Goal: Information Seeking & Learning: Learn about a topic

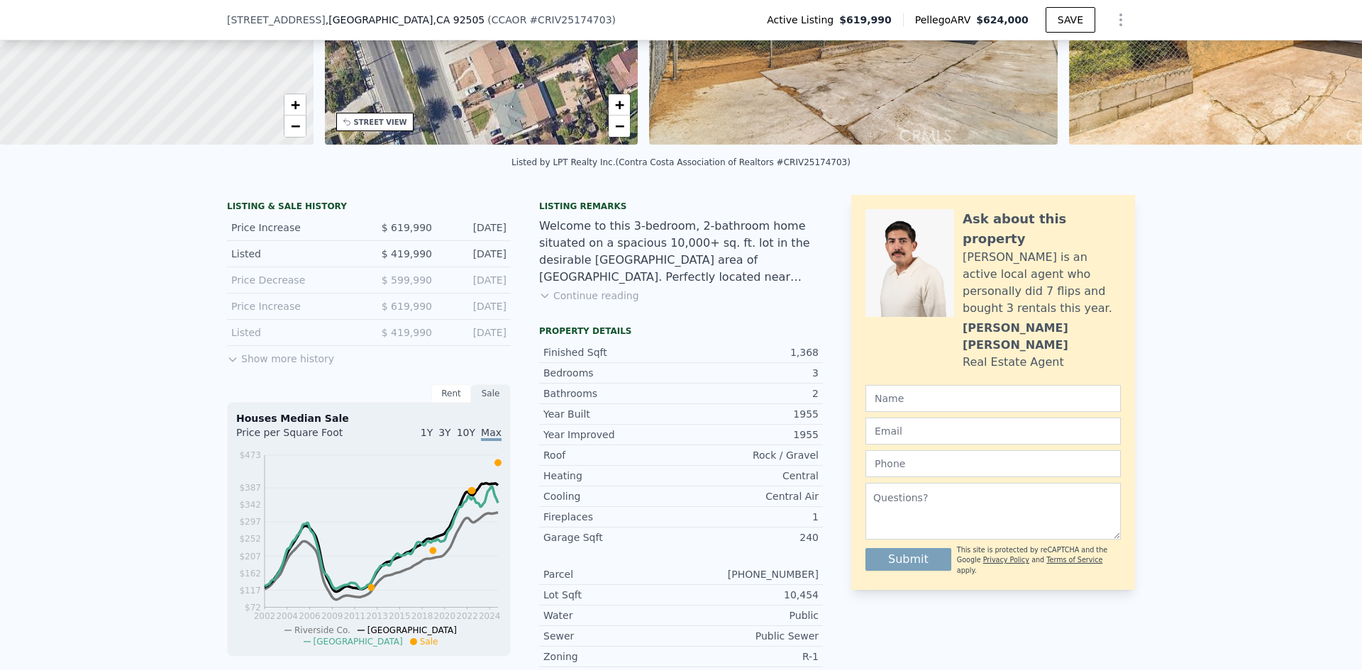
scroll to position [279, 0]
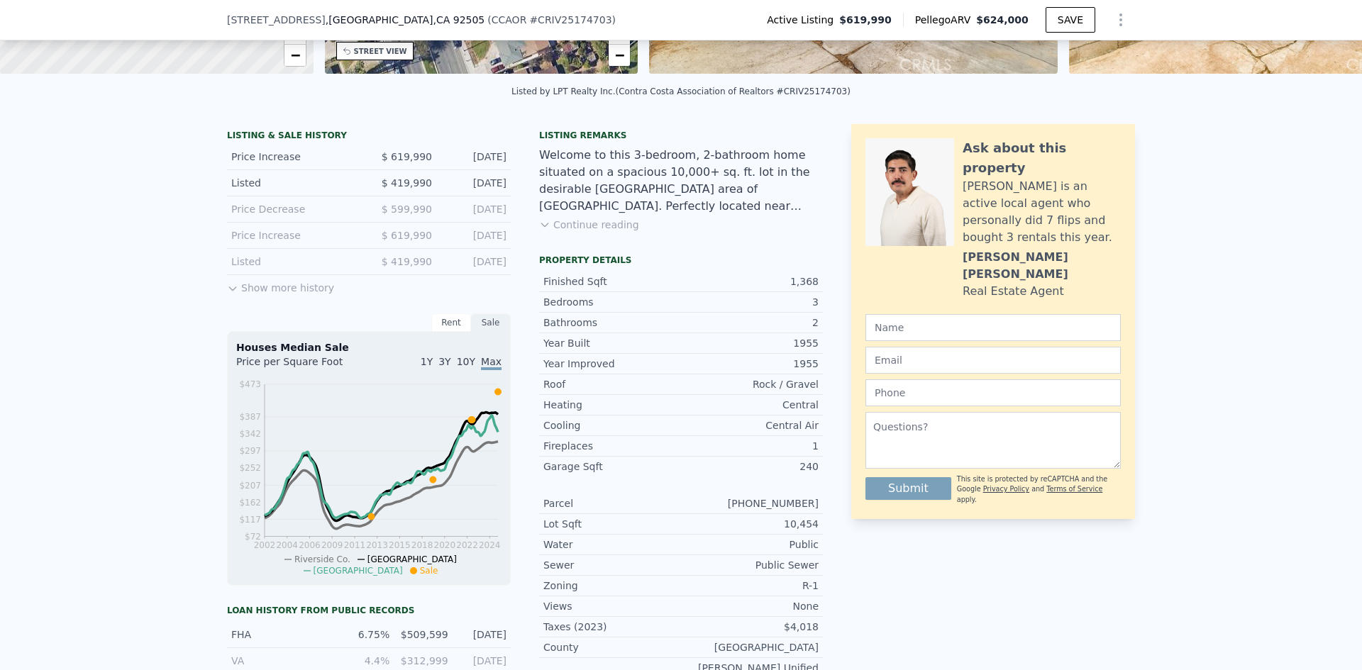
click at [596, 232] on button "Continue reading" at bounding box center [589, 225] width 100 height 14
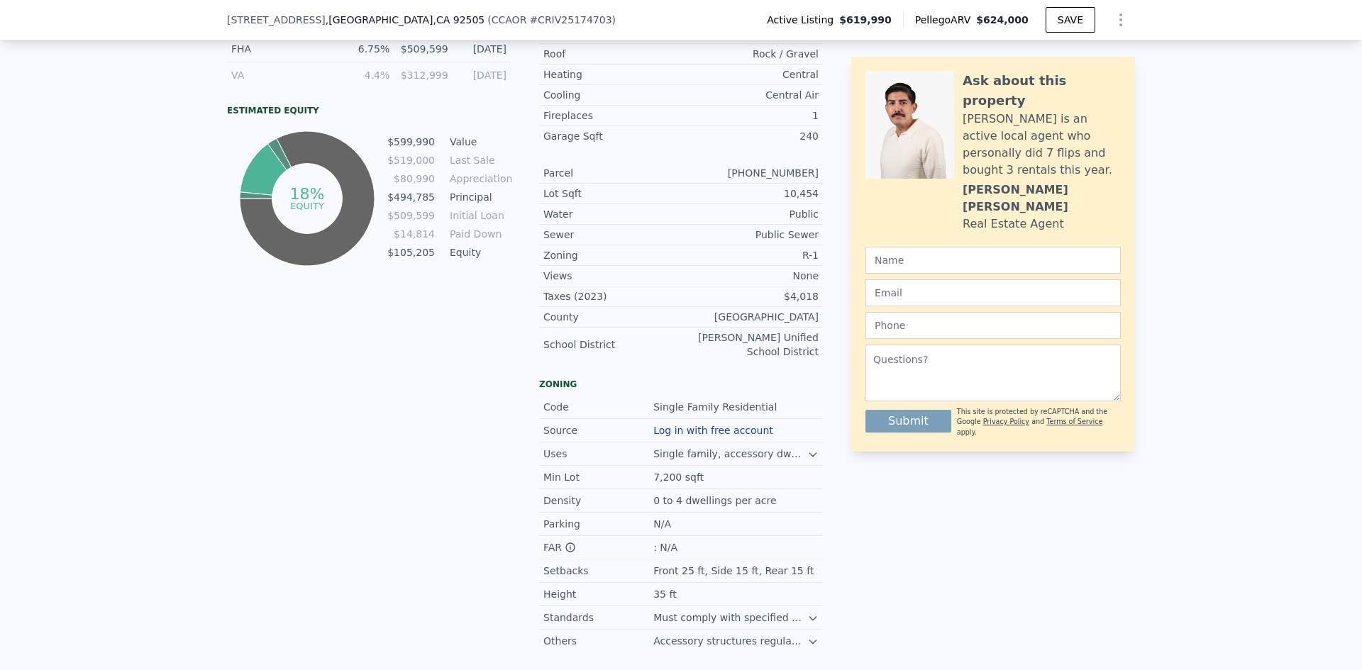
scroll to position [846, 0]
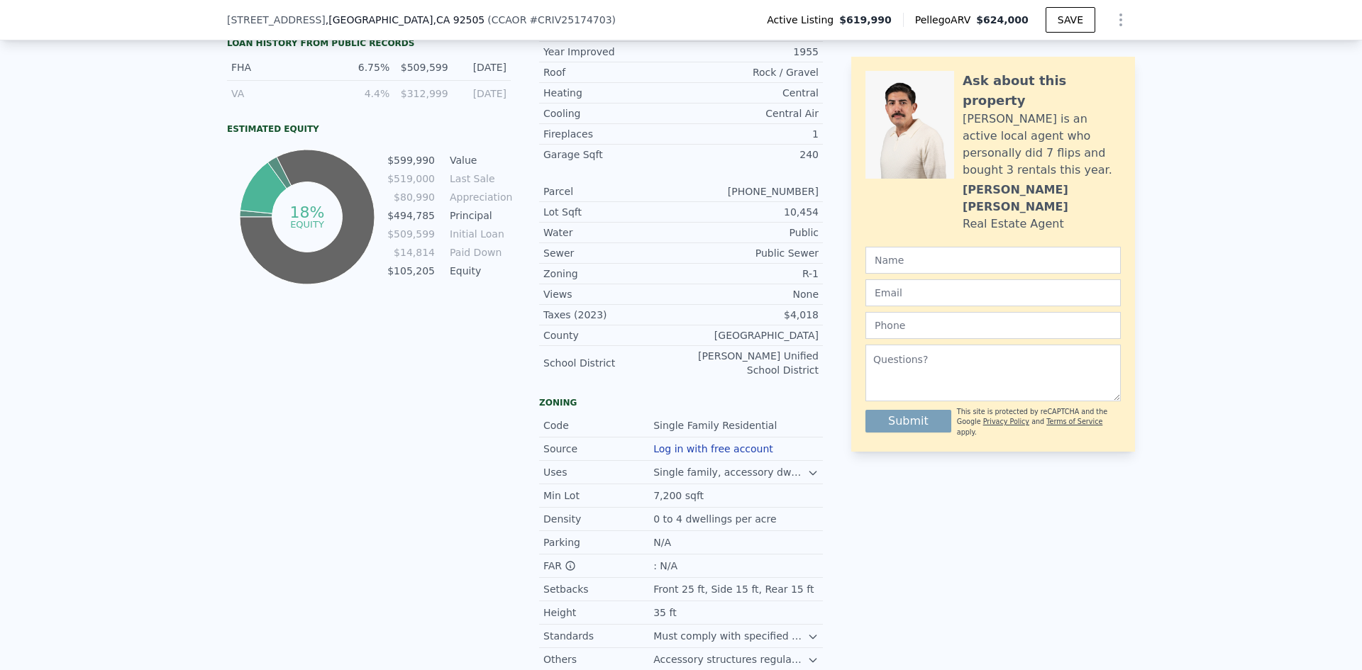
click at [807, 468] on icon at bounding box center [812, 473] width 11 height 11
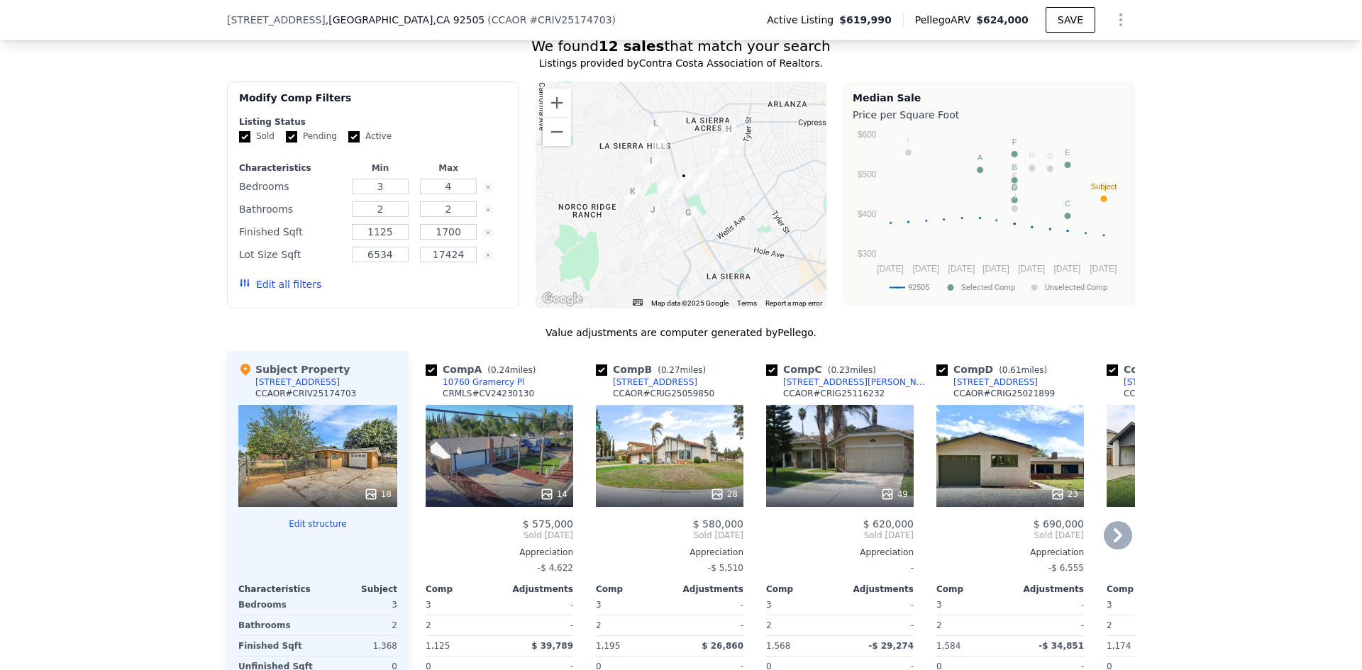
scroll to position [1698, 0]
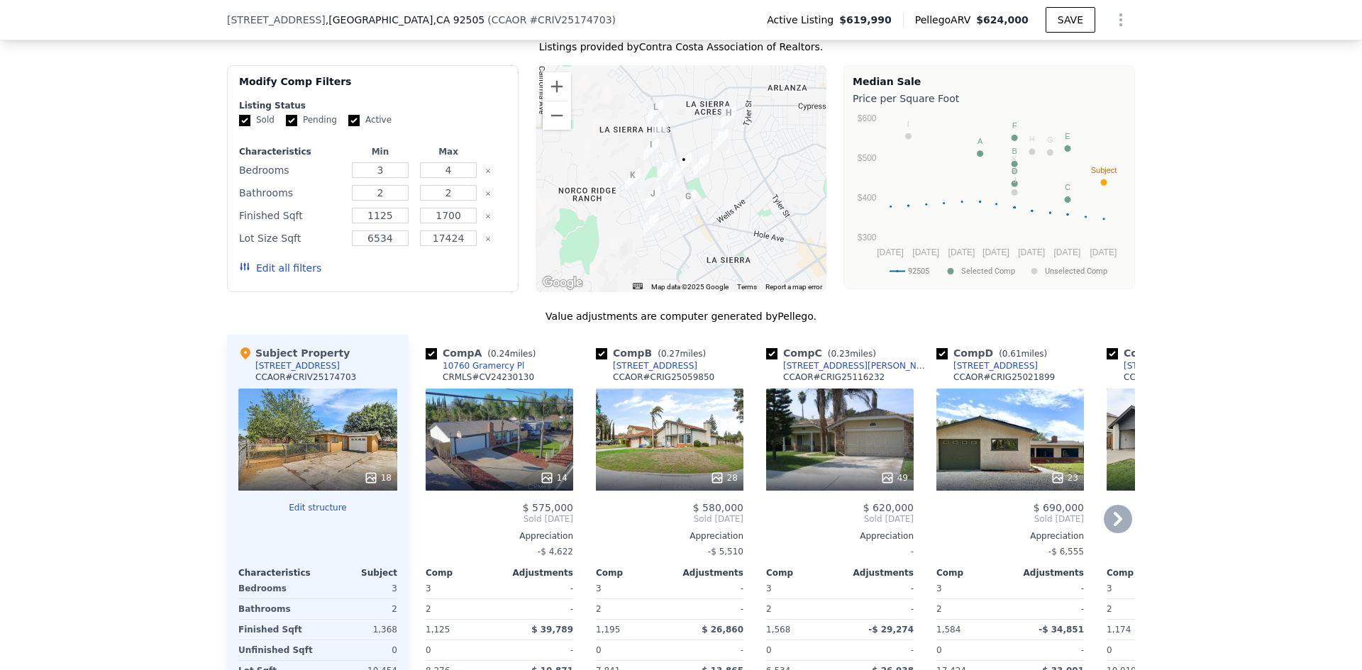
click at [1101, 407] on div "Comp E ( 0.61 miles) [STREET_ADDRESS][PERSON_NAME] CCAOR # CROC25092139 20 $ 61…" at bounding box center [1180, 573] width 159 height 477
click at [1108, 505] on icon at bounding box center [1118, 519] width 28 height 28
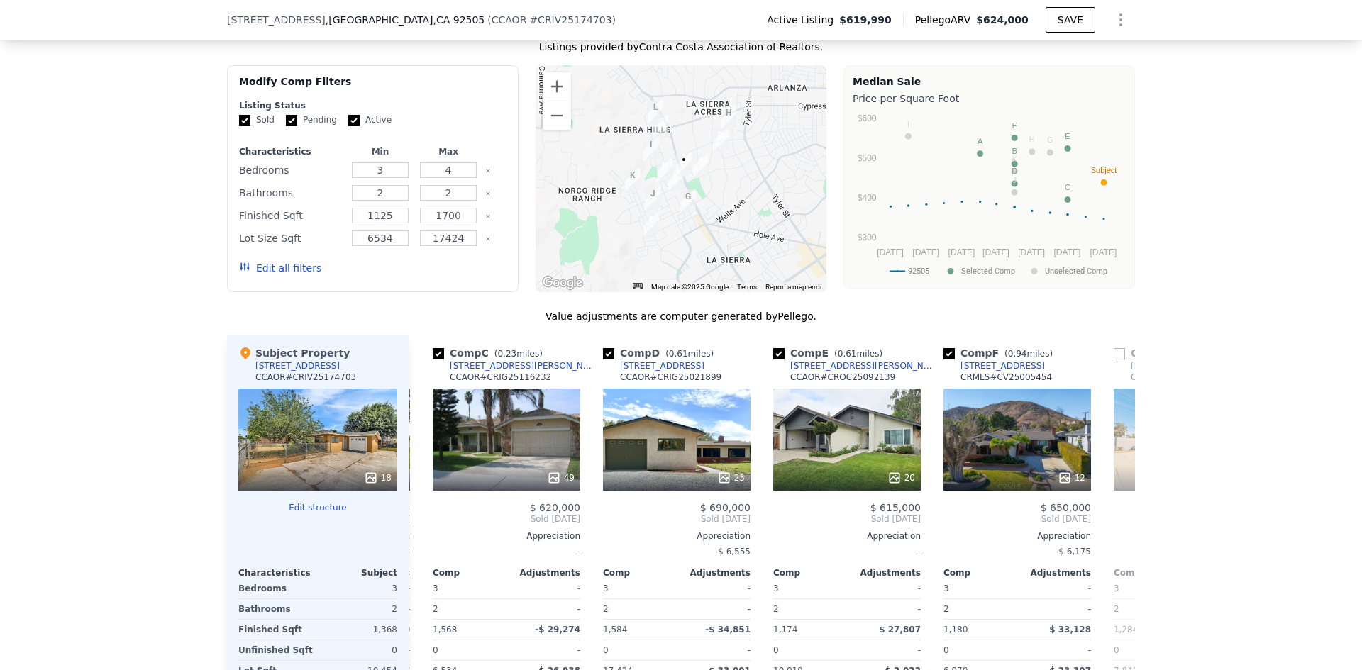
scroll to position [0, 341]
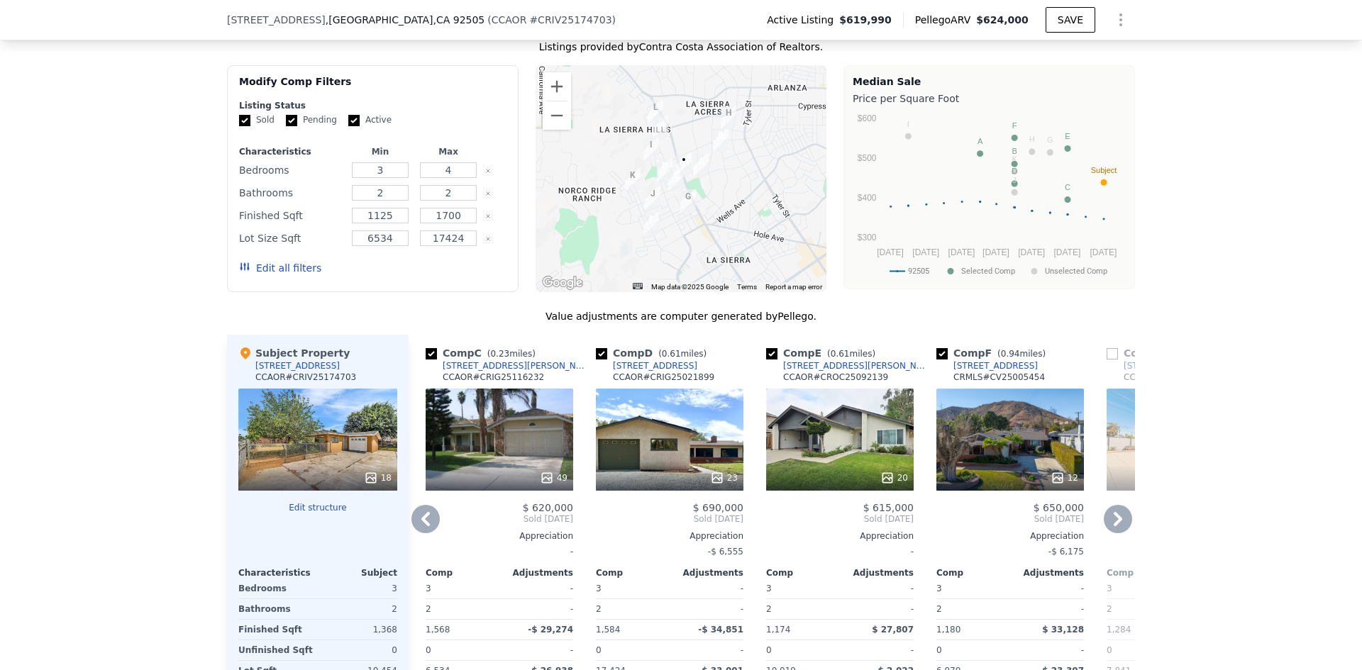
click at [1108, 505] on icon at bounding box center [1118, 519] width 28 height 28
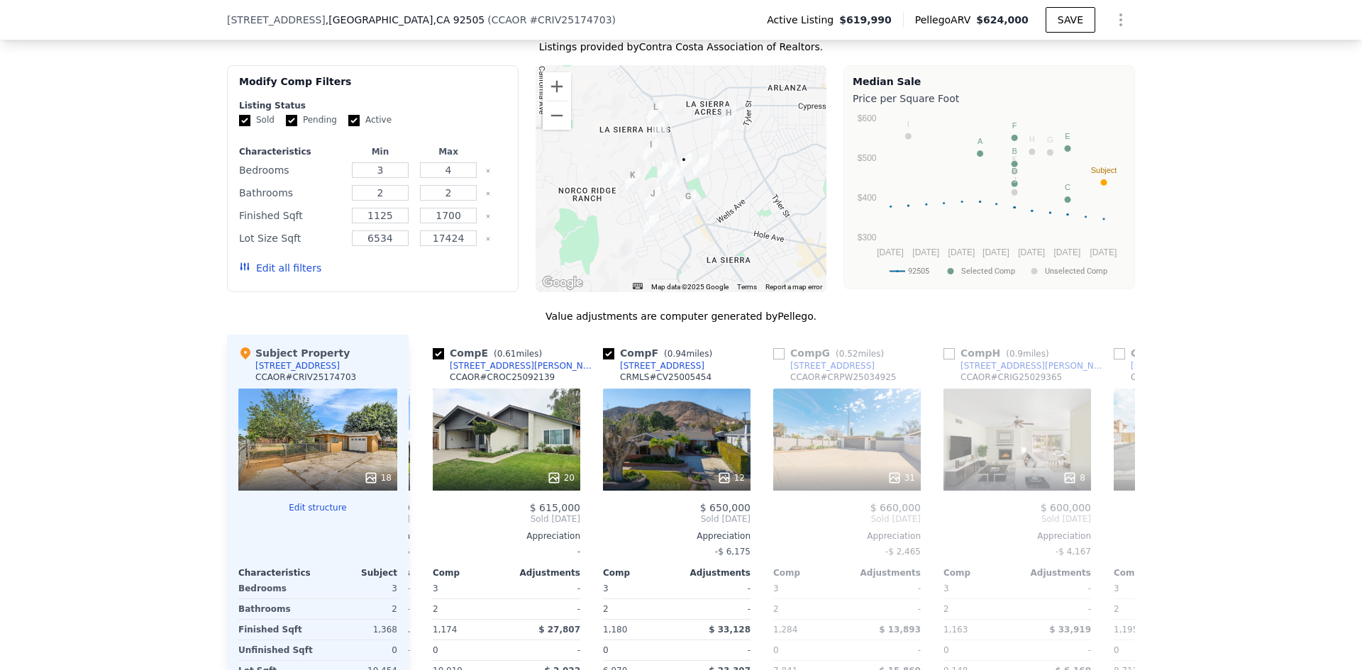
scroll to position [0, 681]
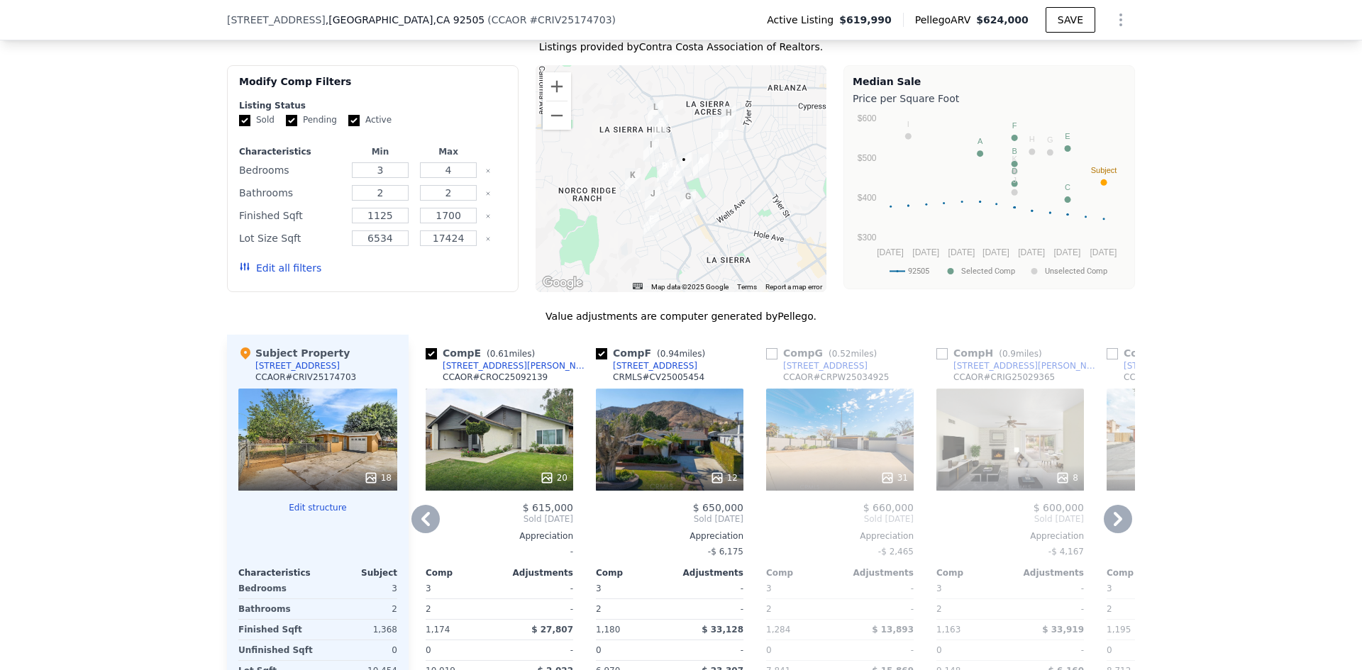
click at [423, 505] on icon at bounding box center [426, 519] width 28 height 28
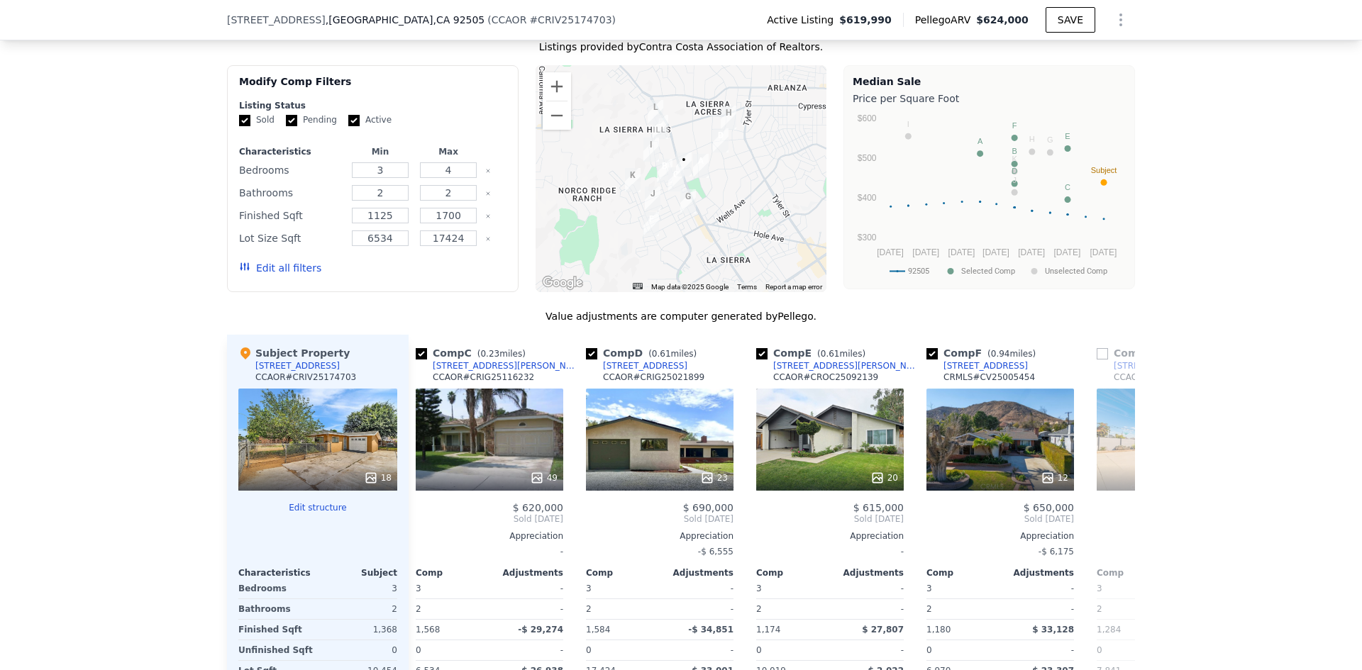
scroll to position [0, 341]
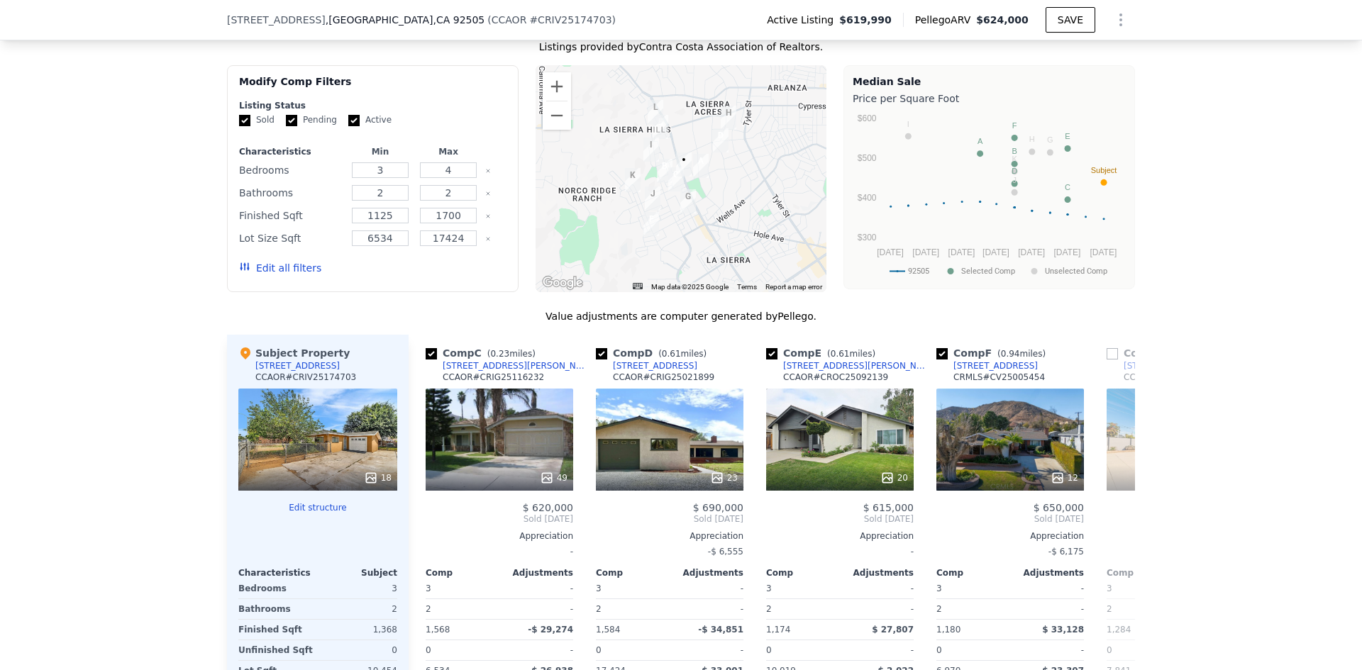
click at [426, 514] on span "Sold [DATE]" at bounding box center [500, 519] width 148 height 11
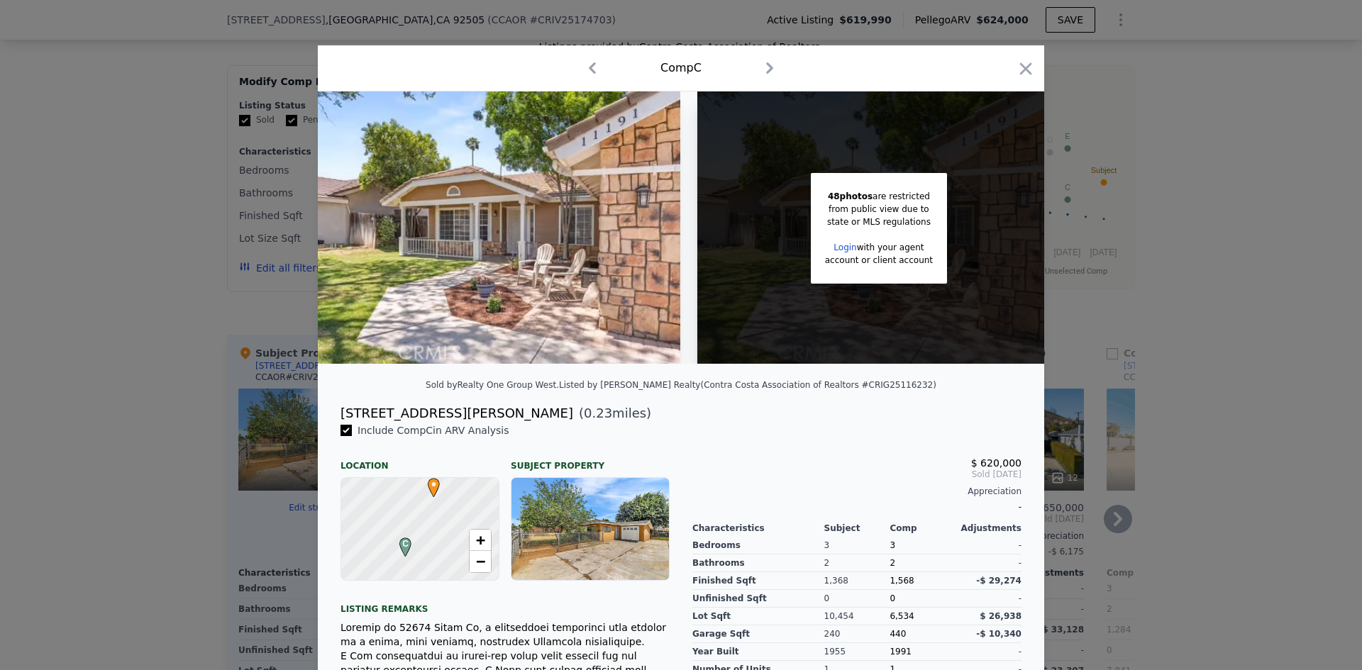
drag, startPoint x: 1028, startPoint y: 75, endPoint x: 997, endPoint y: 293, distance: 220.0
click at [1027, 75] on icon "button" at bounding box center [1026, 69] width 20 height 20
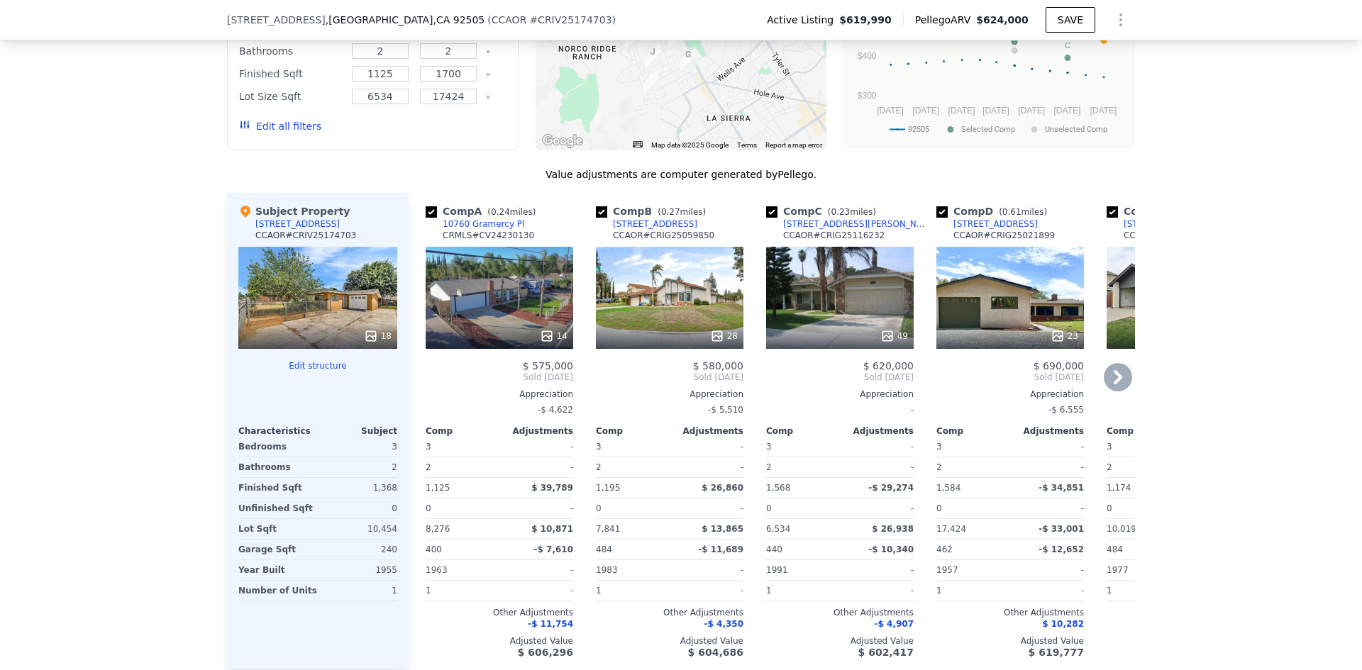
click at [940, 206] on input "checkbox" at bounding box center [942, 211] width 11 height 11
checkbox input "false"
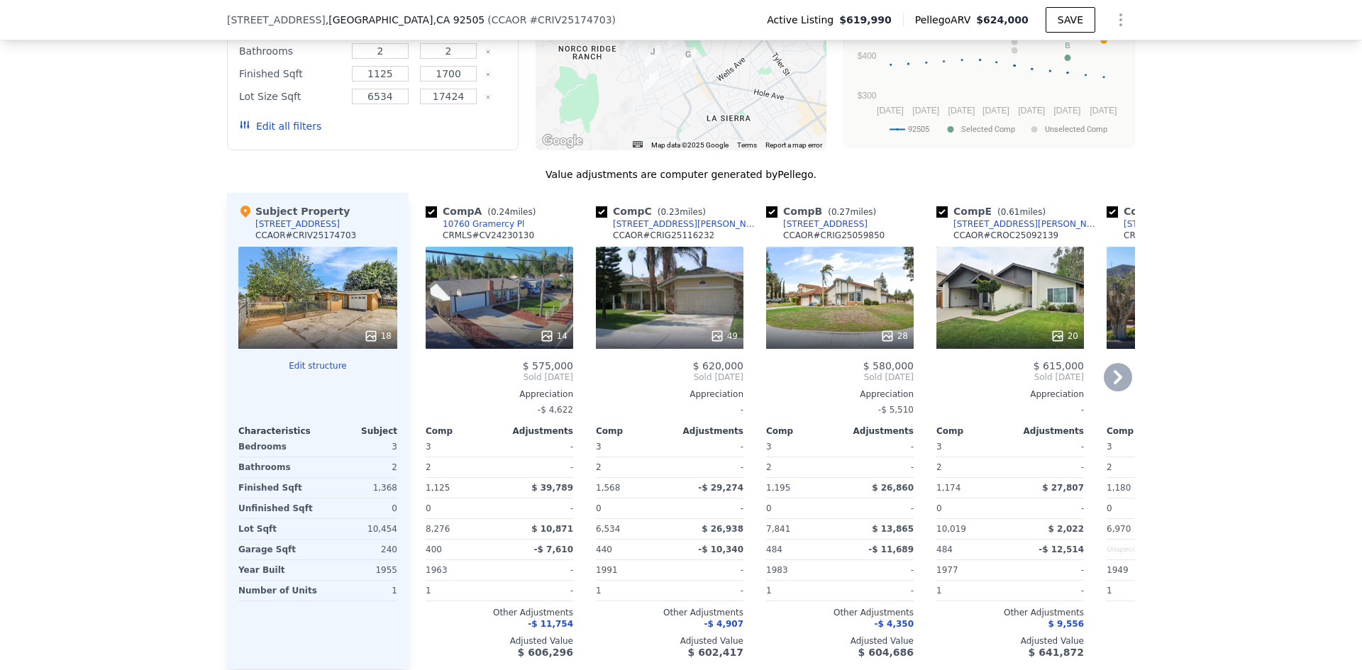
click at [937, 206] on input "checkbox" at bounding box center [942, 211] width 11 height 11
checkbox input "false"
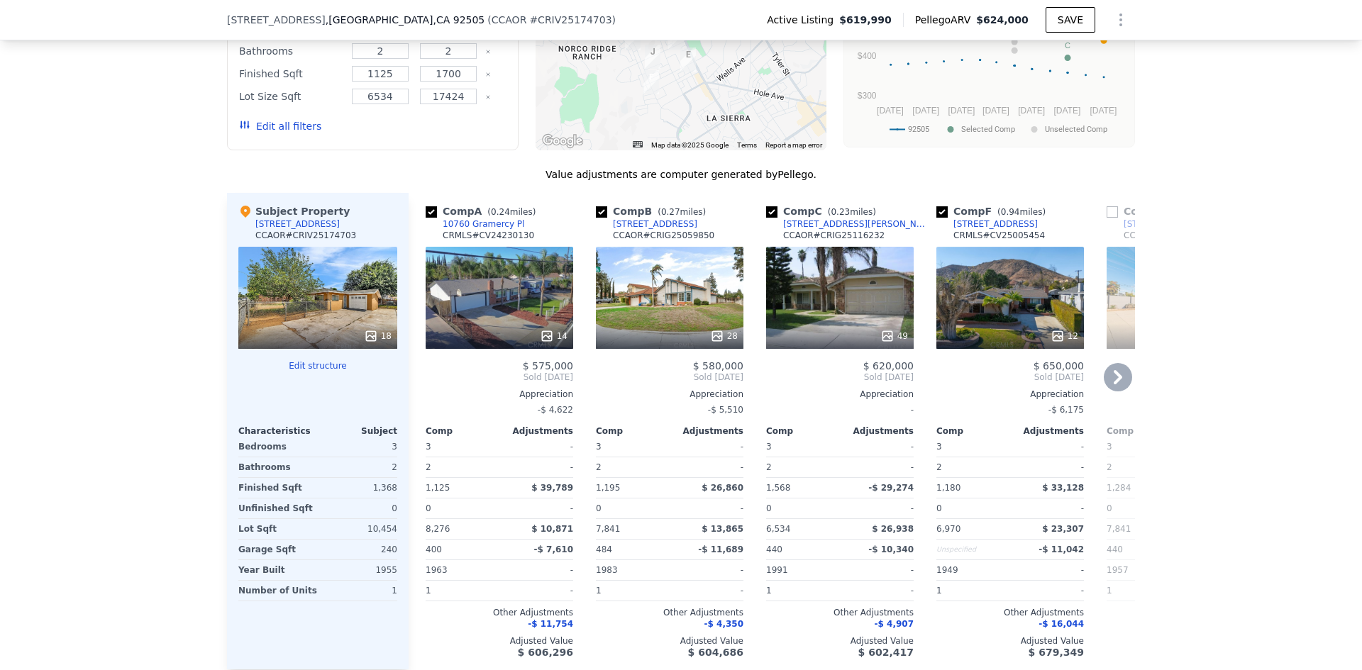
click at [937, 206] on input "checkbox" at bounding box center [942, 211] width 11 height 11
checkbox input "false"
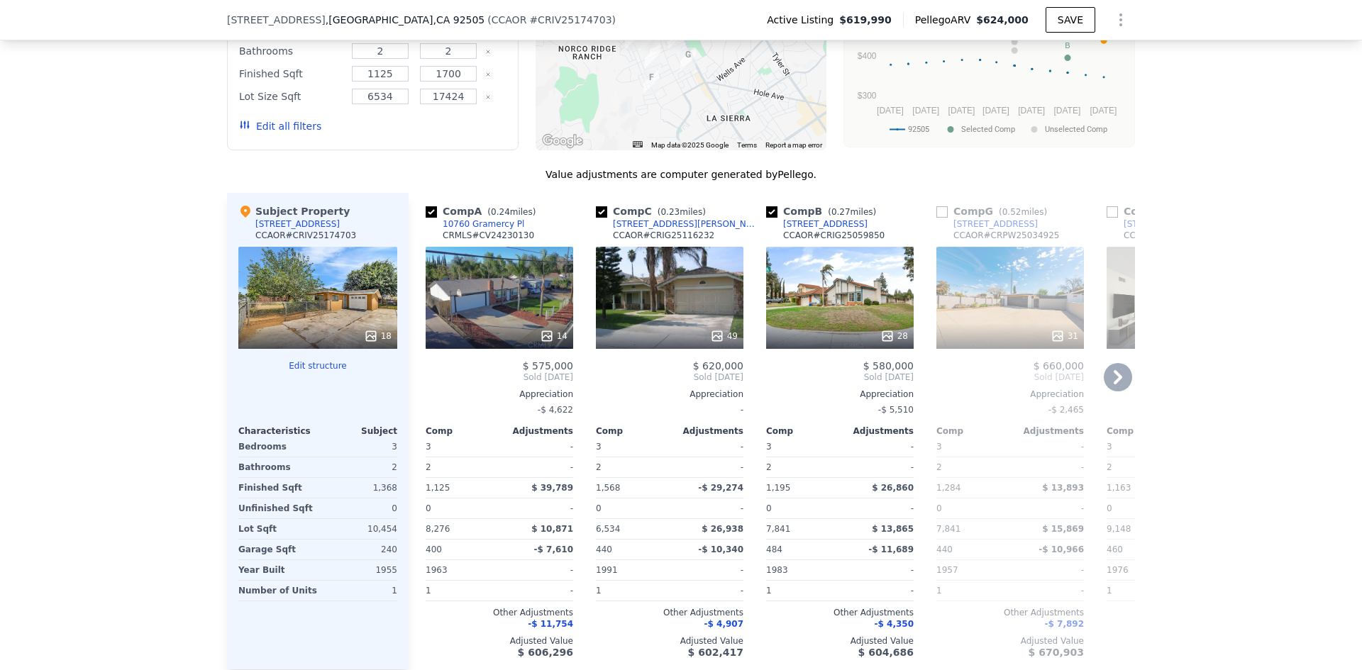
click at [937, 206] on input "checkbox" at bounding box center [942, 211] width 11 height 11
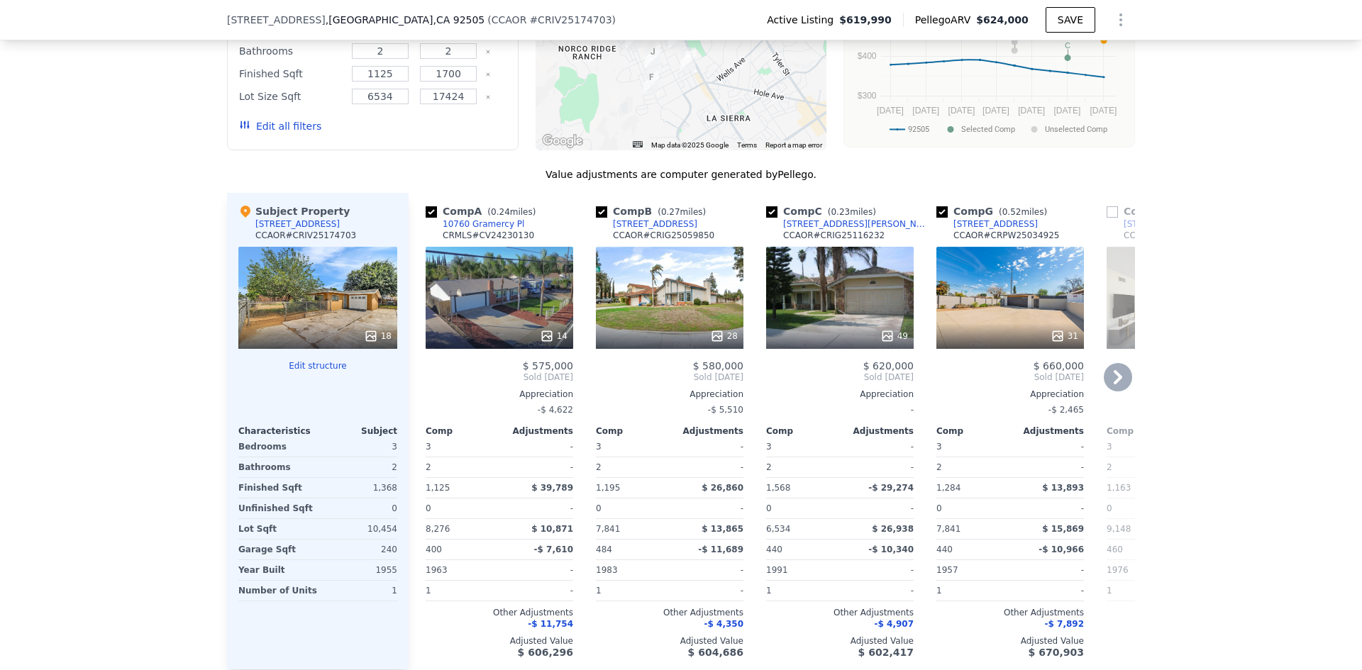
click at [937, 206] on input "checkbox" at bounding box center [942, 211] width 11 height 11
checkbox input "false"
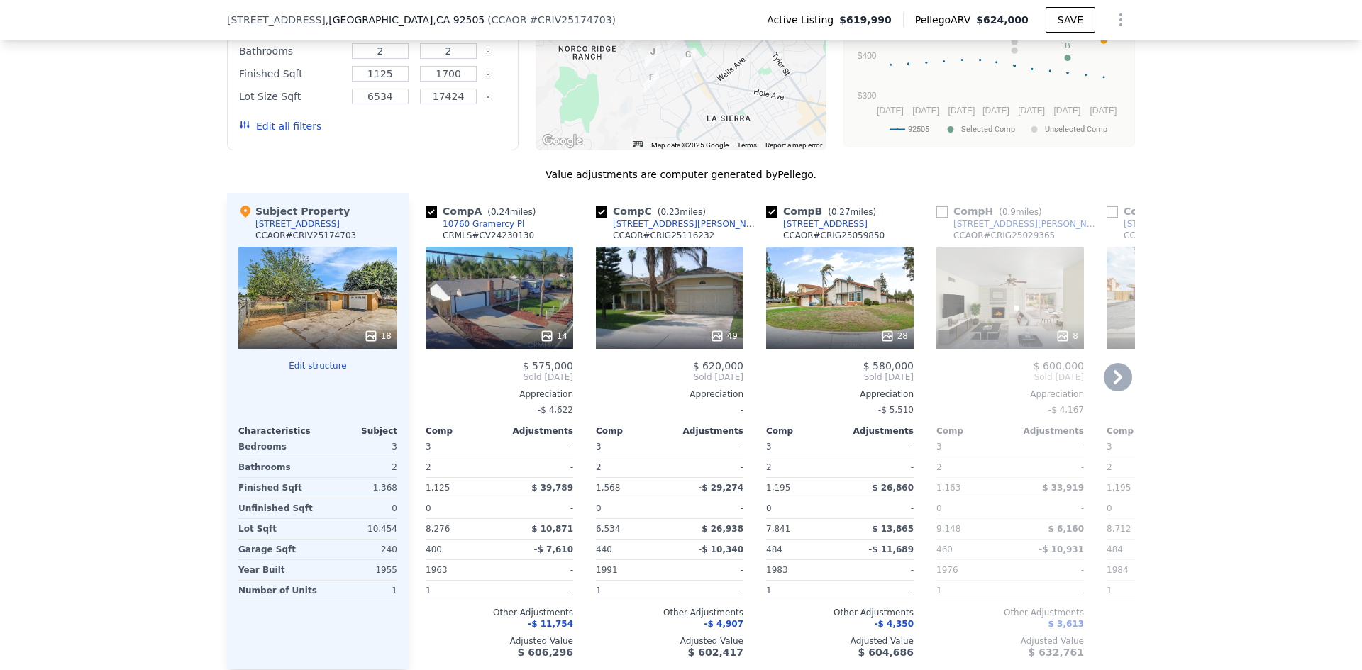
click at [937, 206] on input "checkbox" at bounding box center [942, 211] width 11 height 11
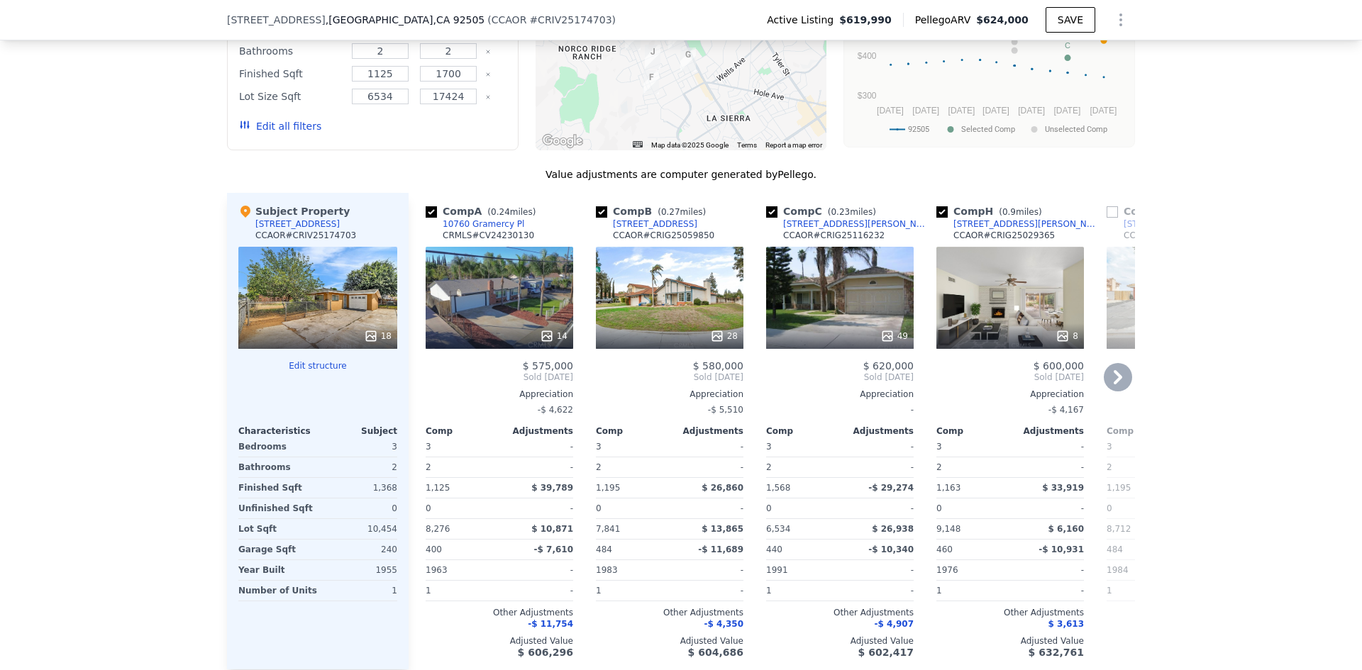
click at [937, 206] on input "checkbox" at bounding box center [942, 211] width 11 height 11
checkbox input "false"
